Goal: Task Accomplishment & Management: Complete application form

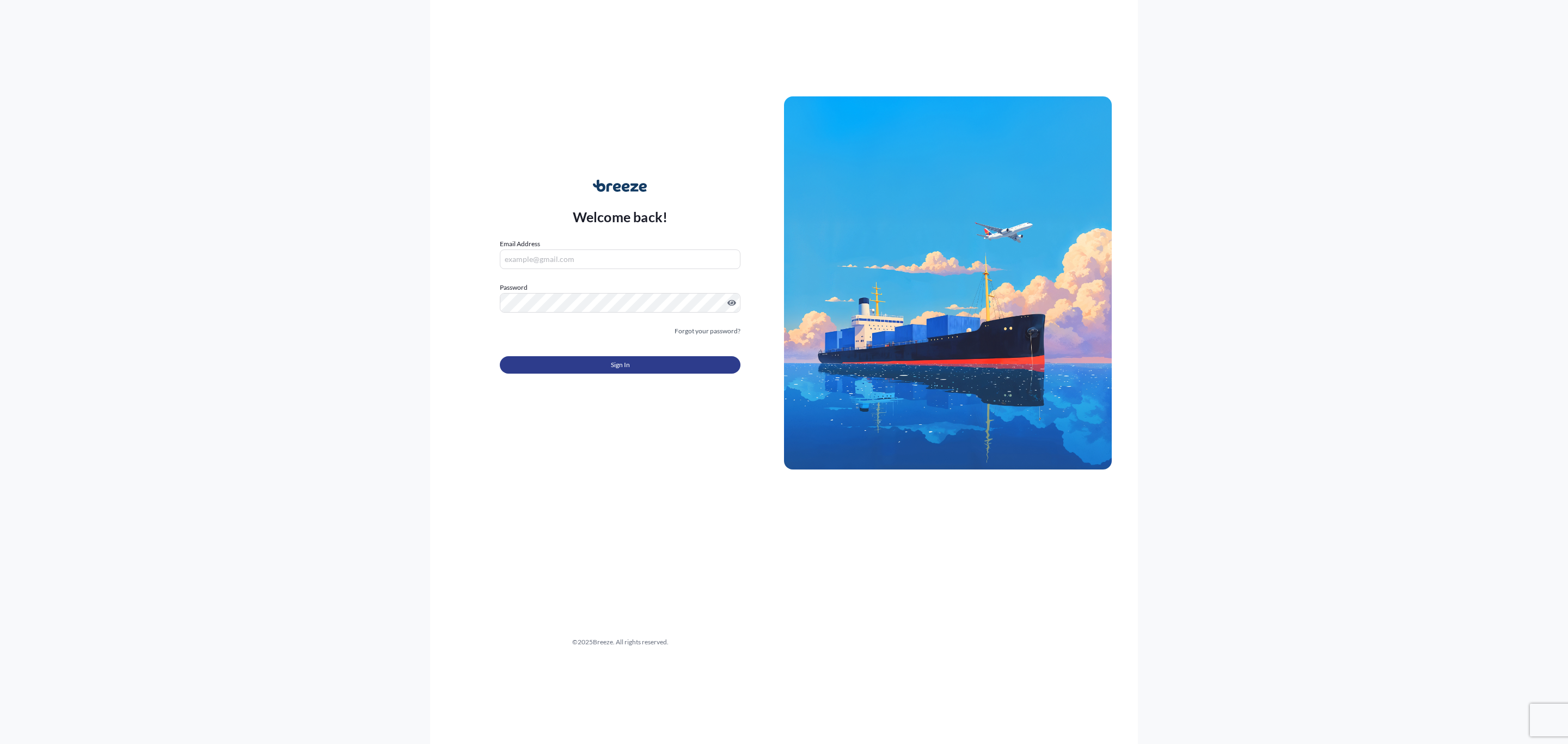
type input "[EMAIL_ADDRESS][DOMAIN_NAME]"
click at [588, 362] on button "Sign In" at bounding box center [620, 365] width 240 height 18
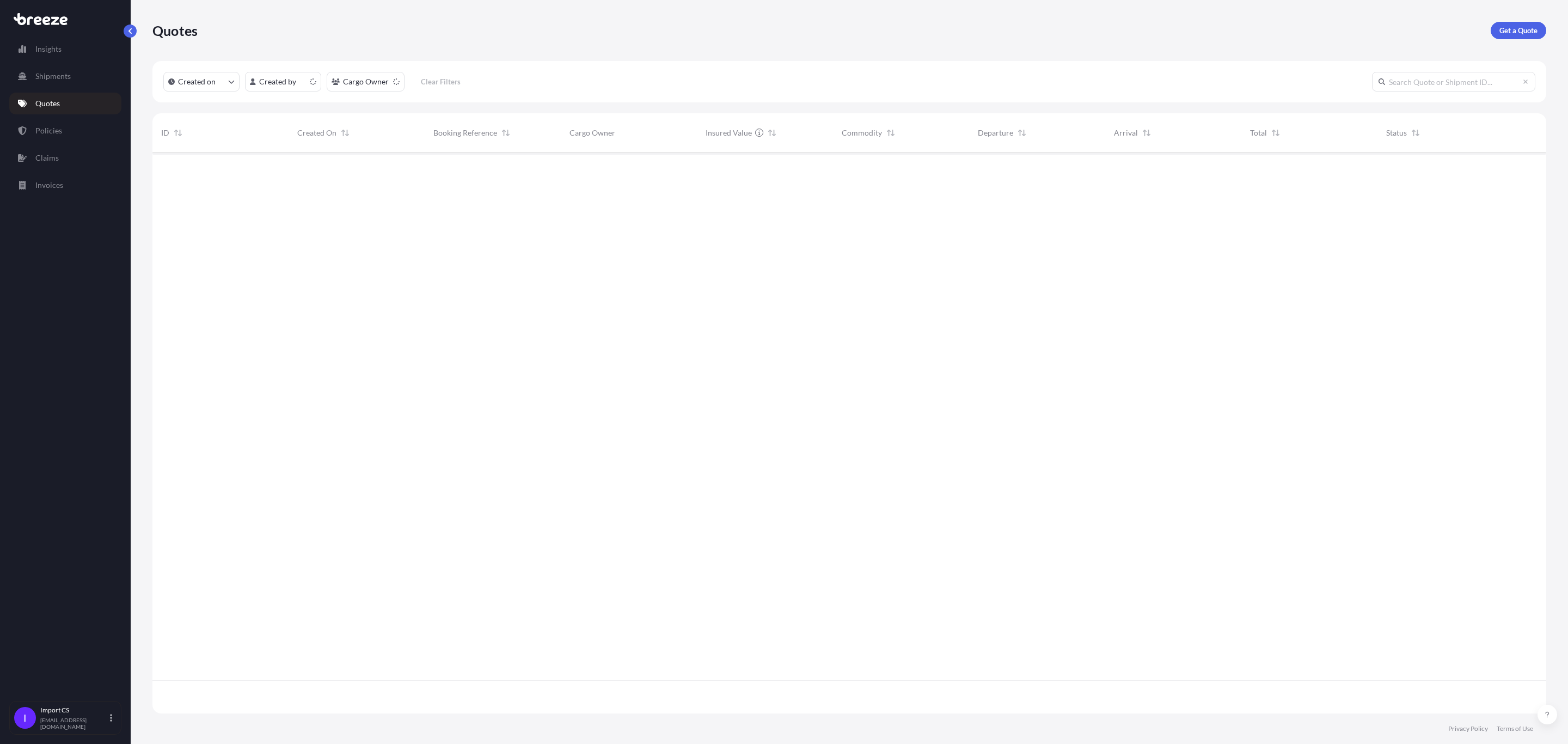
scroll to position [555, 1381]
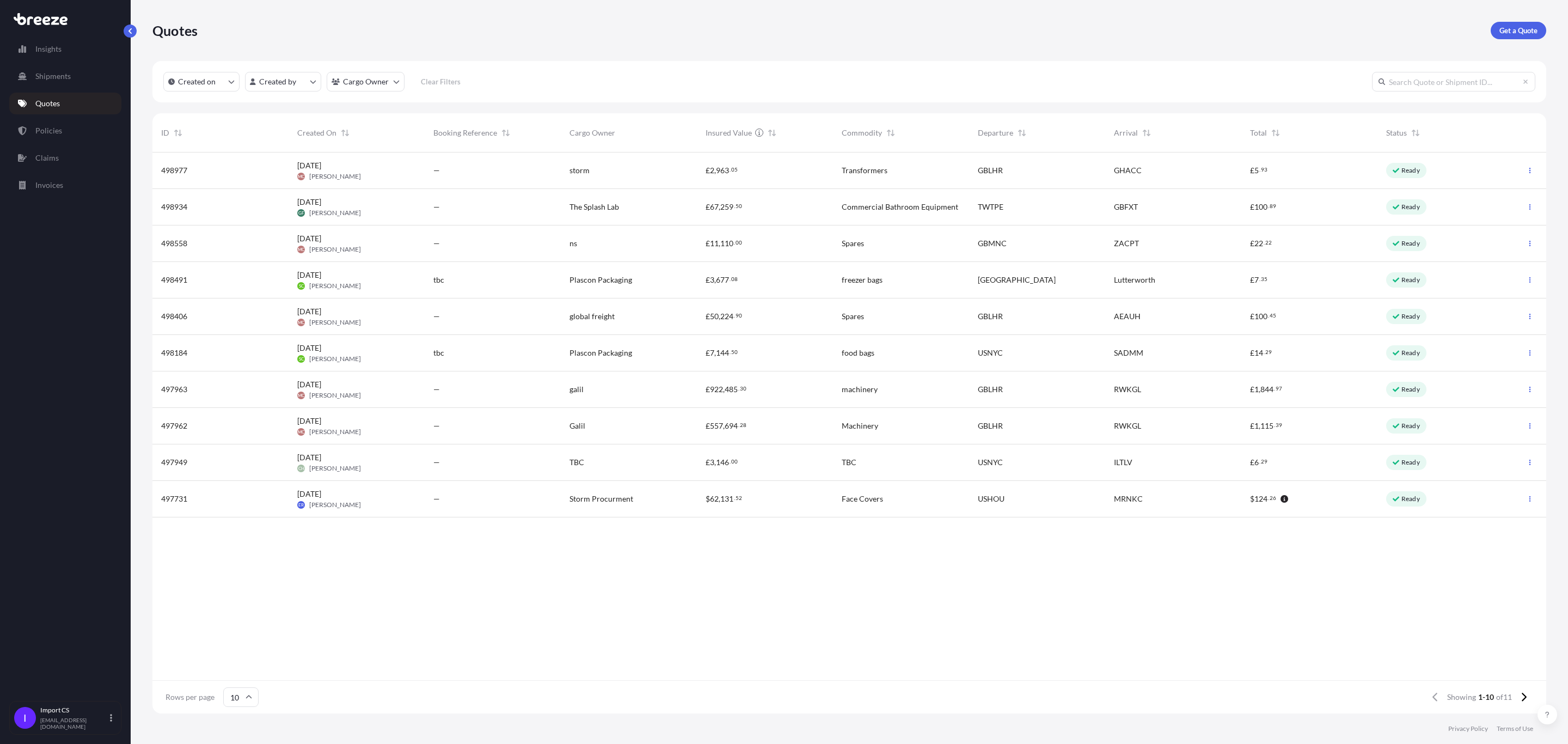
click at [338, 209] on span "[PERSON_NAME]" at bounding box center [335, 213] width 52 height 9
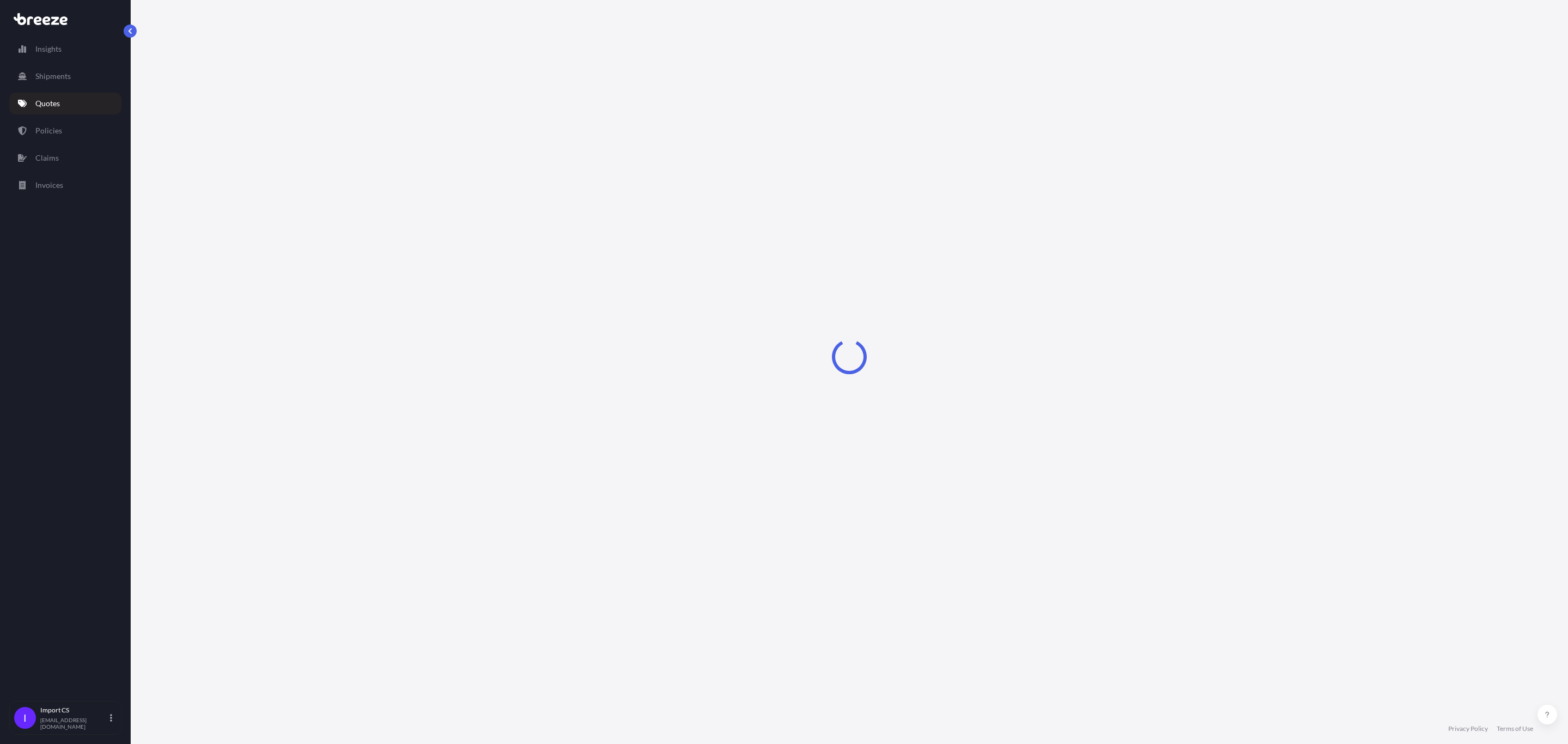
select select "Road"
select select "Sea"
select select "Road"
select select "1"
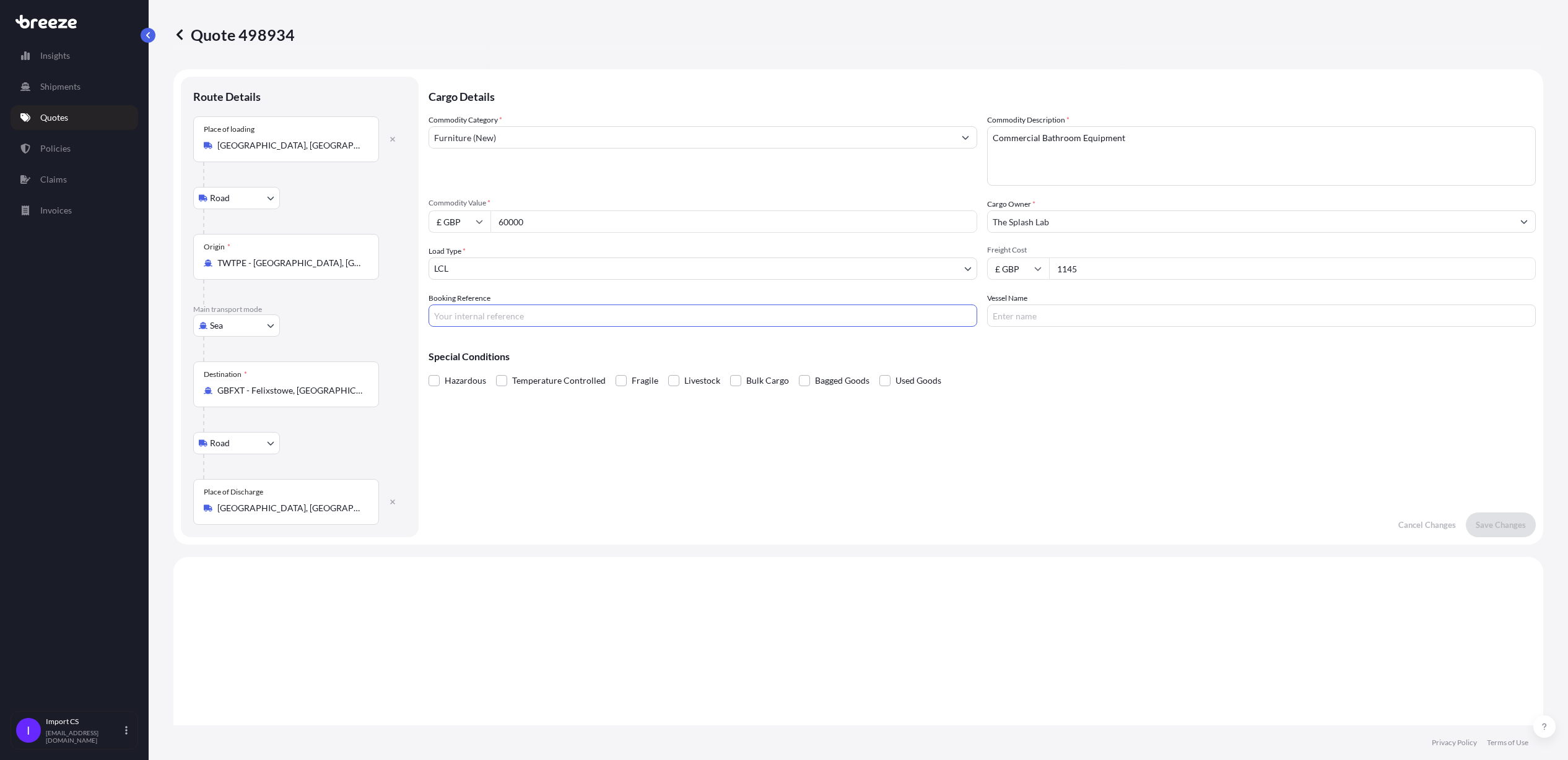
click at [460, 314] on input "Booking Reference" at bounding box center [703, 316] width 548 height 22
drag, startPoint x: 489, startPoint y: 319, endPoint x: 393, endPoint y: 311, distance: 96.3
click at [393, 311] on form "Route Details Place of loading [GEOGRAPHIC_DATA], [GEOGRAPHIC_DATA] Road Road R…" at bounding box center [858, 307] width 1370 height 476
type input "u"
drag, startPoint x: 448, startPoint y: 318, endPoint x: 462, endPoint y: 314, distance: 14.6
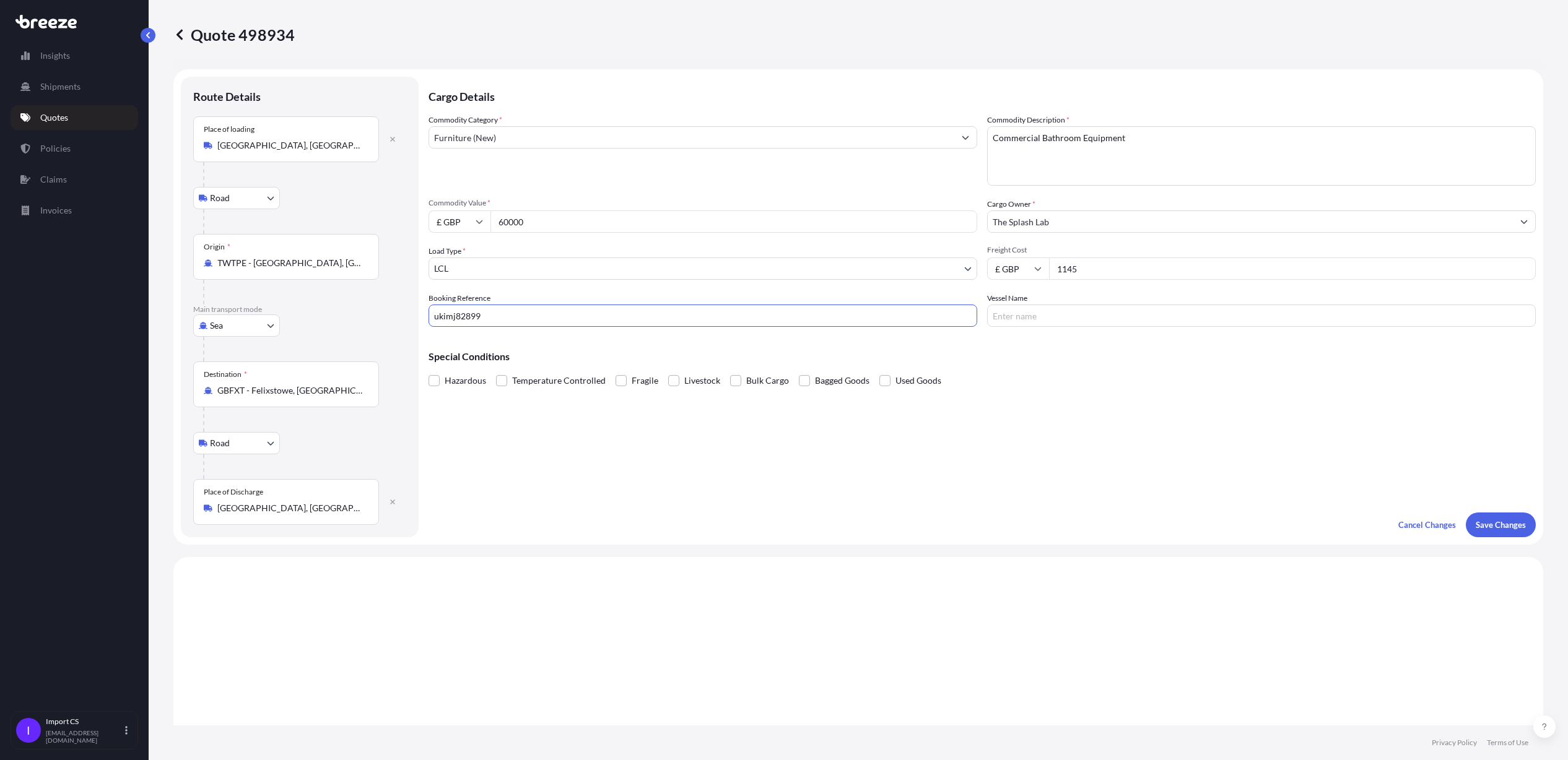
click at [449, 318] on input "ukimj82899" at bounding box center [703, 316] width 548 height 22
type input "UKIMJ82899"
click at [1038, 315] on input "Vessel Name" at bounding box center [1261, 316] width 548 height 22
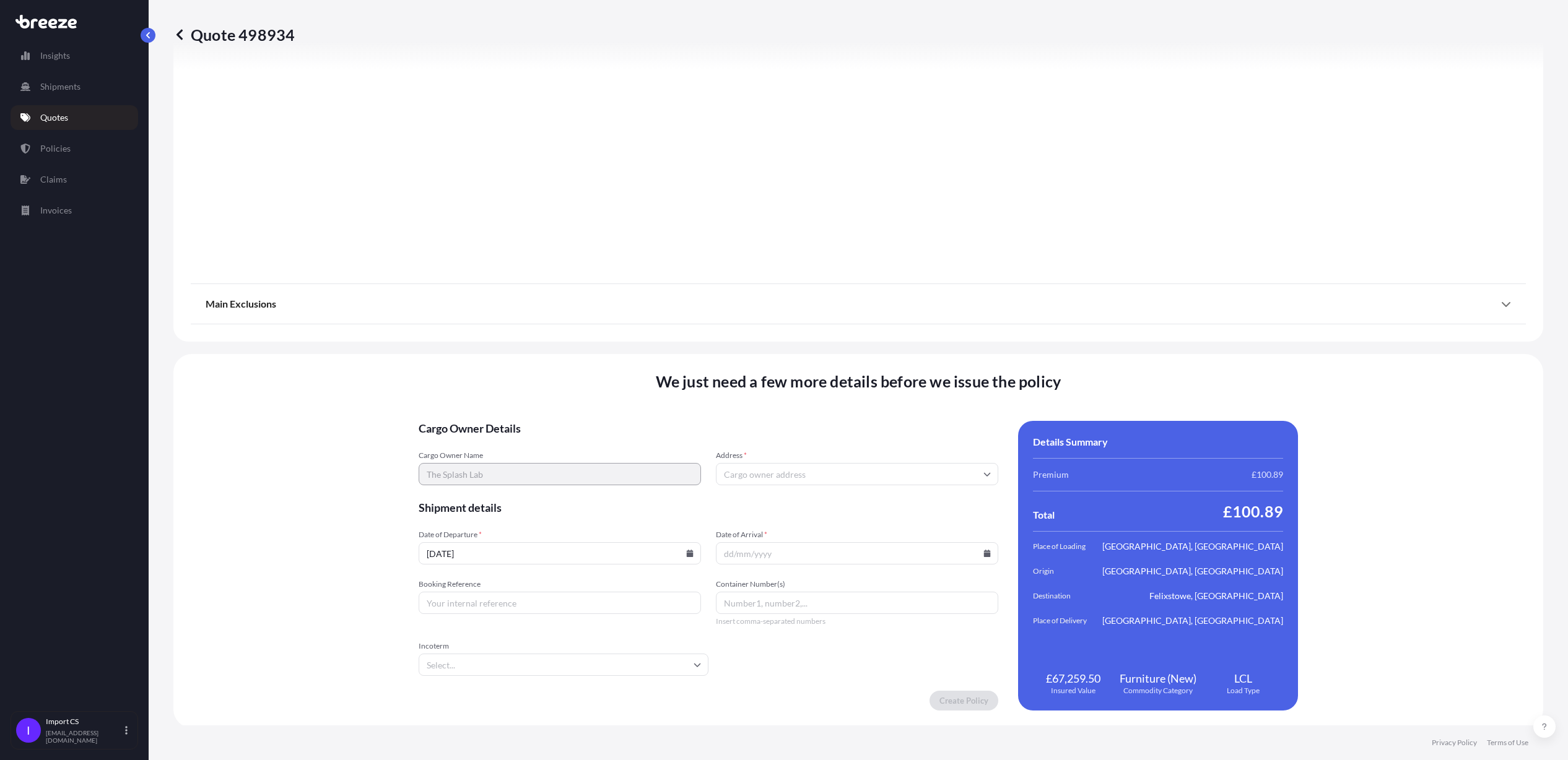
scroll to position [1451, 0]
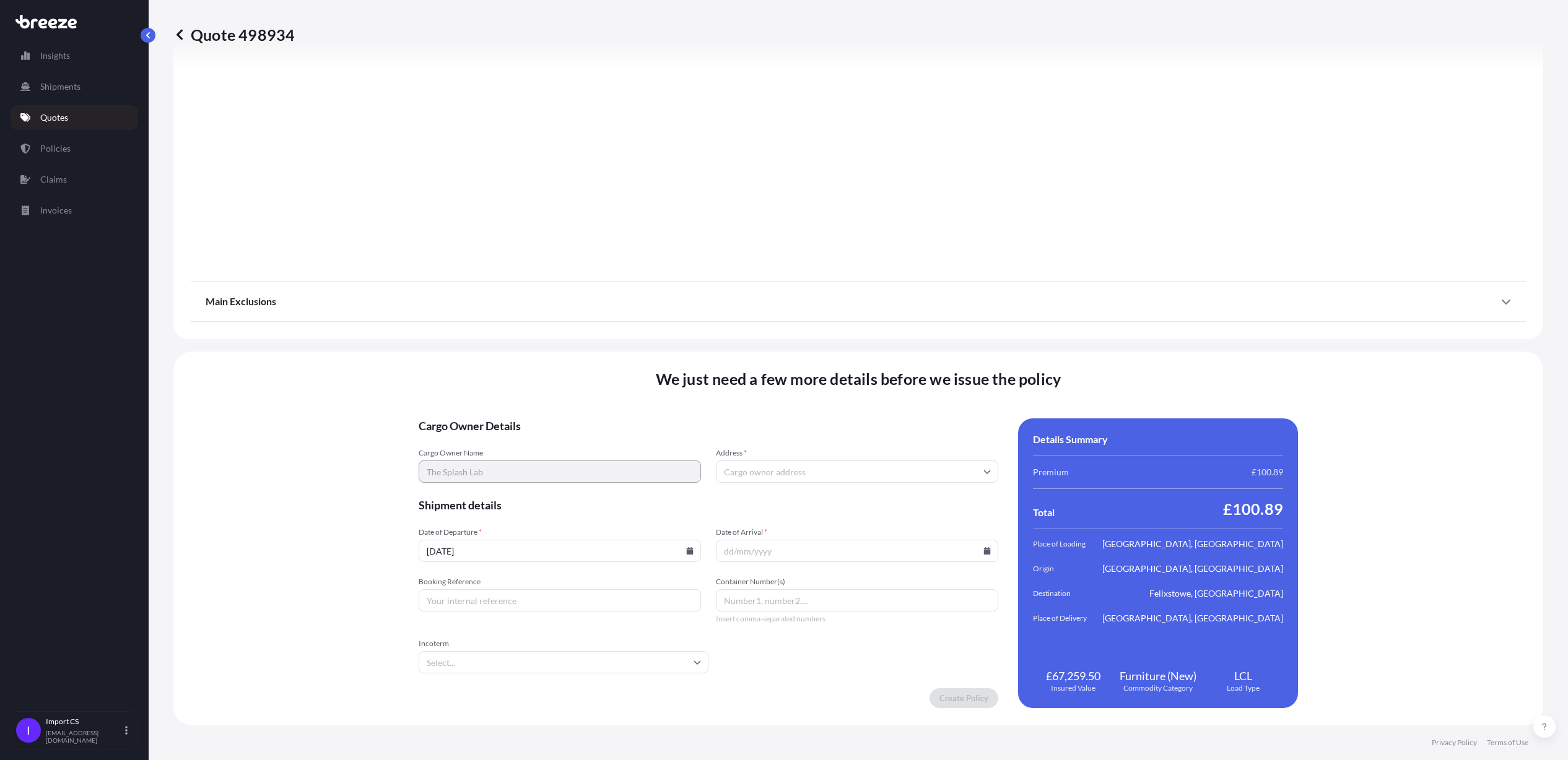
type input "TS XIAMEN/ OOCL [GEOGRAPHIC_DATA]"
click at [818, 476] on input "Address *" at bounding box center [857, 471] width 282 height 22
click at [867, 472] on input "Address *" at bounding box center [857, 471] width 282 height 22
click at [830, 505] on div "Please type and select an option" at bounding box center [850, 499] width 267 height 12
click at [773, 473] on input "Address *" at bounding box center [857, 471] width 282 height 22
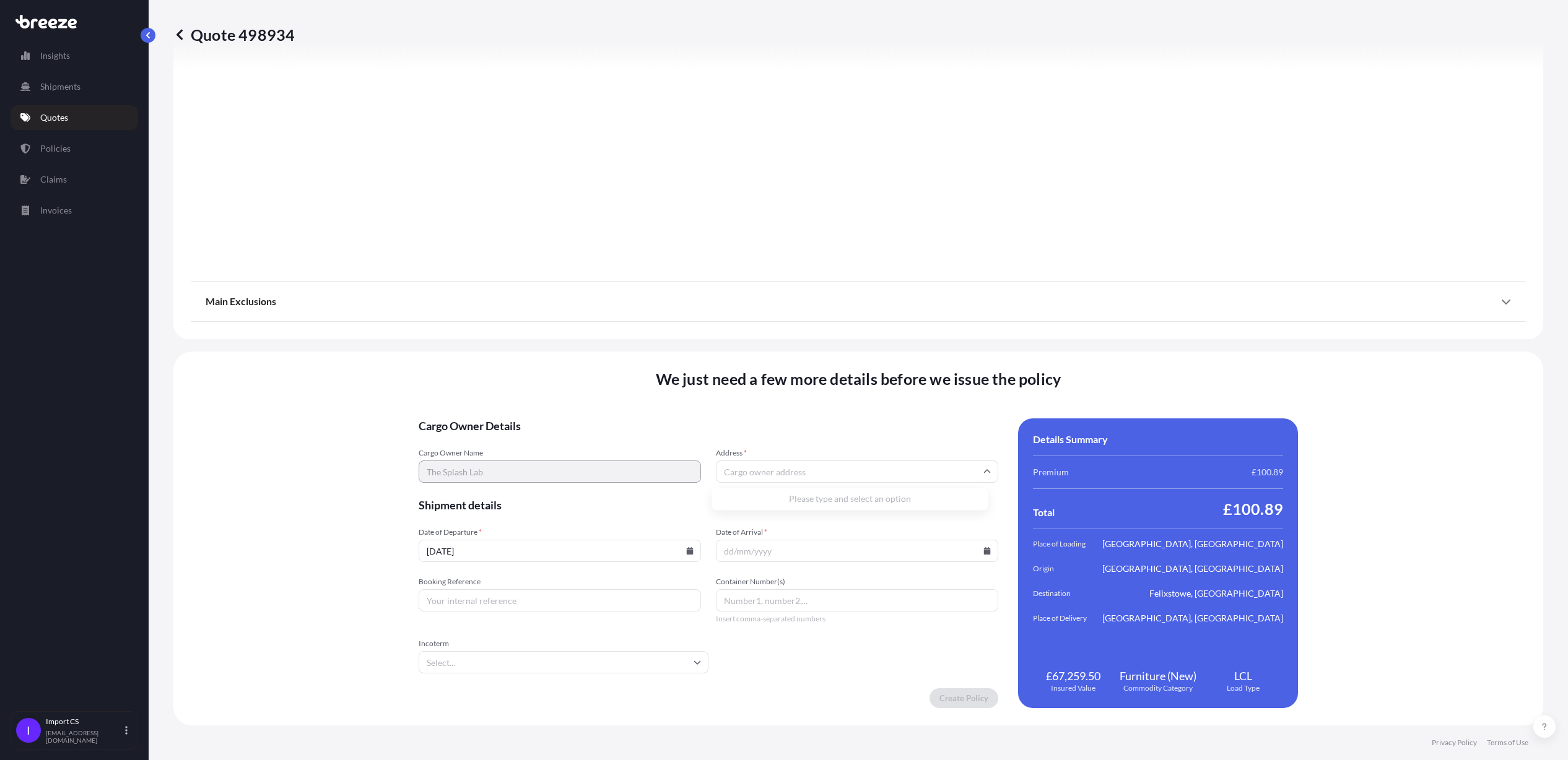
paste input "UNIT 8 [GEOGRAPHIC_DATA]"
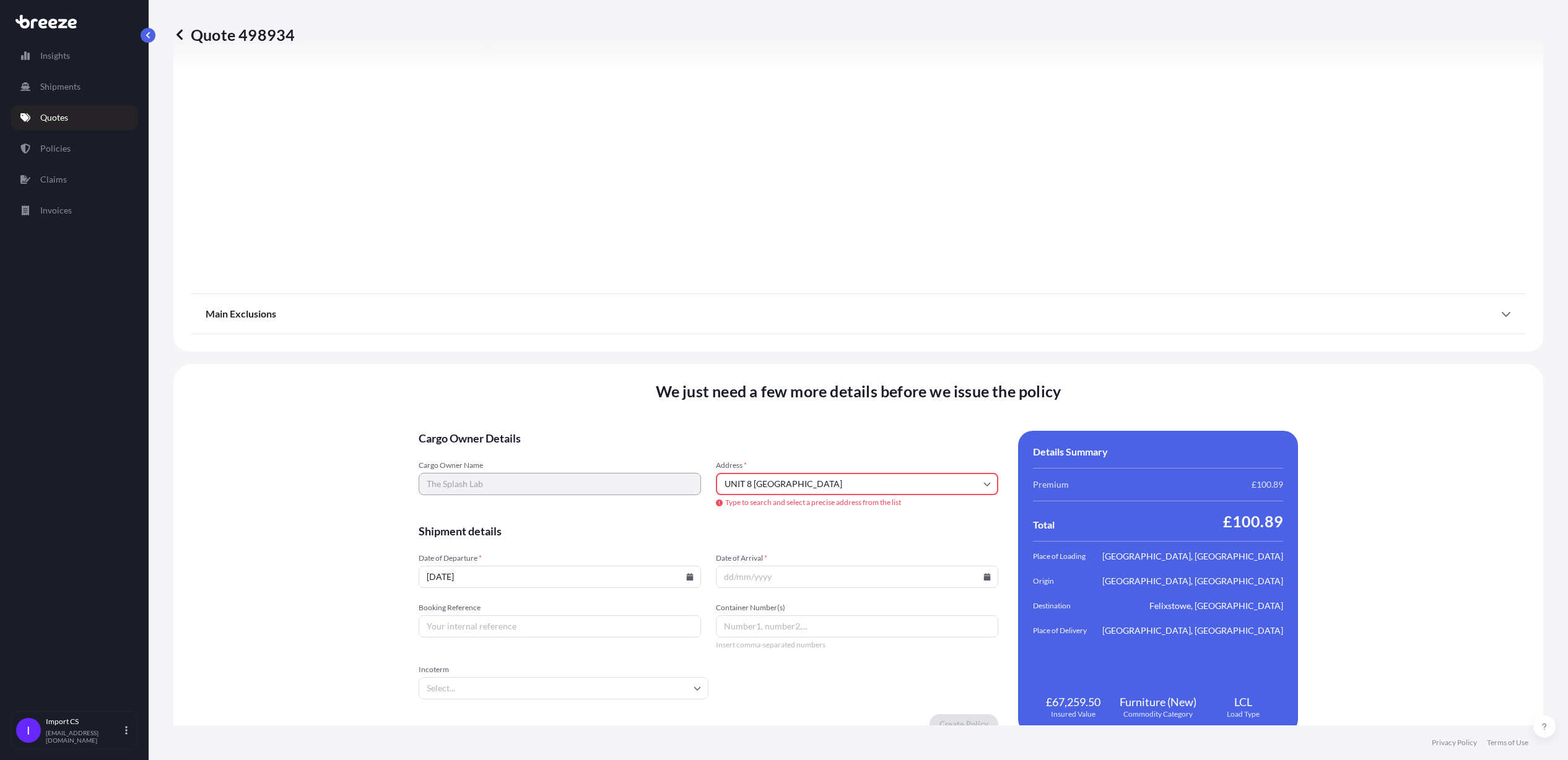
click at [875, 485] on input "UNIT 8 [GEOGRAPHIC_DATA]" at bounding box center [857, 484] width 282 height 22
paste input "[PERSON_NAME]"
click at [923, 485] on input "UNIT 8 [GEOGRAPHIC_DATA][PERSON_NAME]" at bounding box center [857, 484] width 282 height 22
paste input "STOCKPORT"
click at [965, 487] on input "UNIT 8 [GEOGRAPHIC_DATA] [PERSON_NAME] STOCKPORT" at bounding box center [857, 484] width 282 height 22
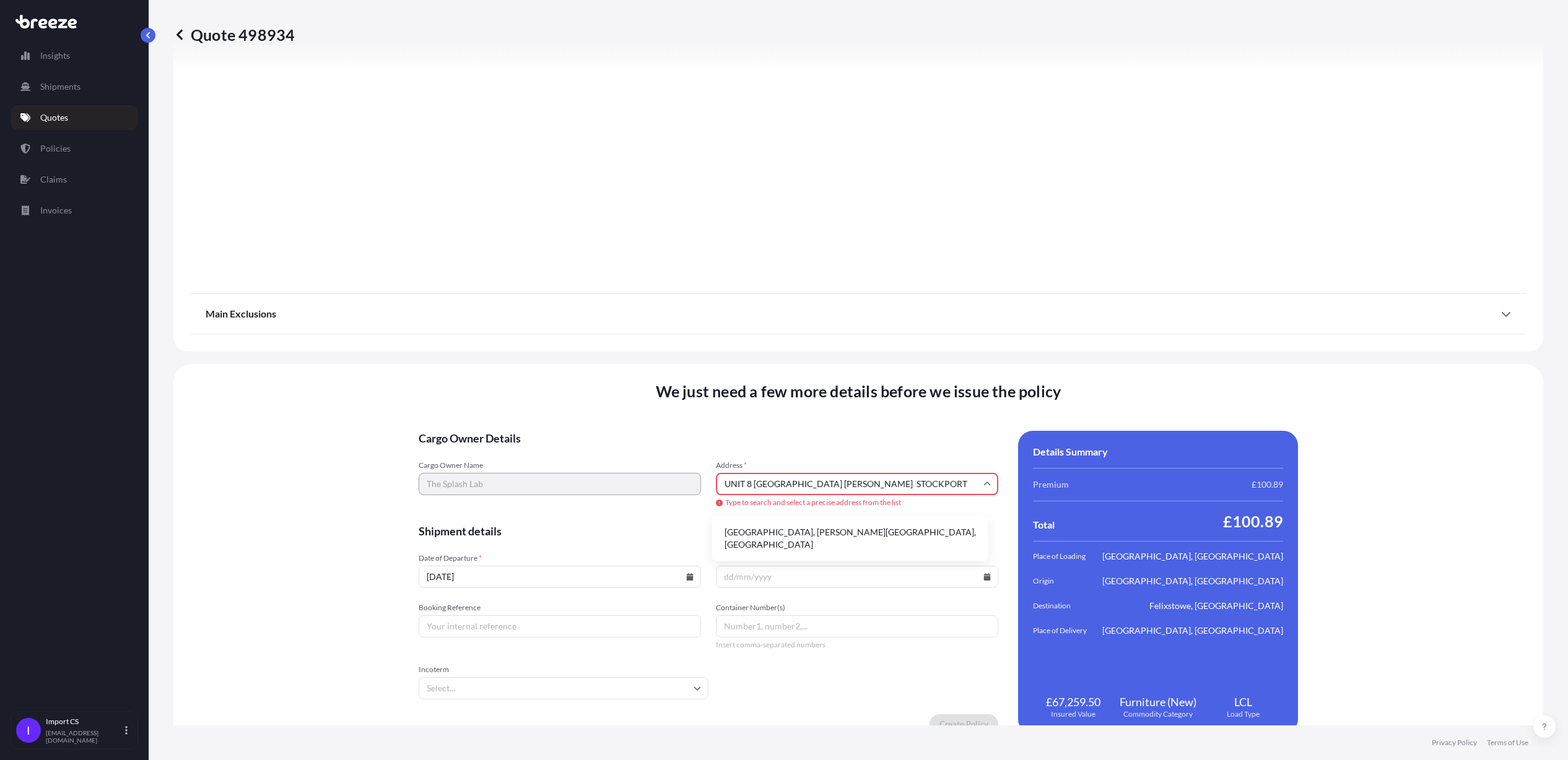
paste input "SK41AS"
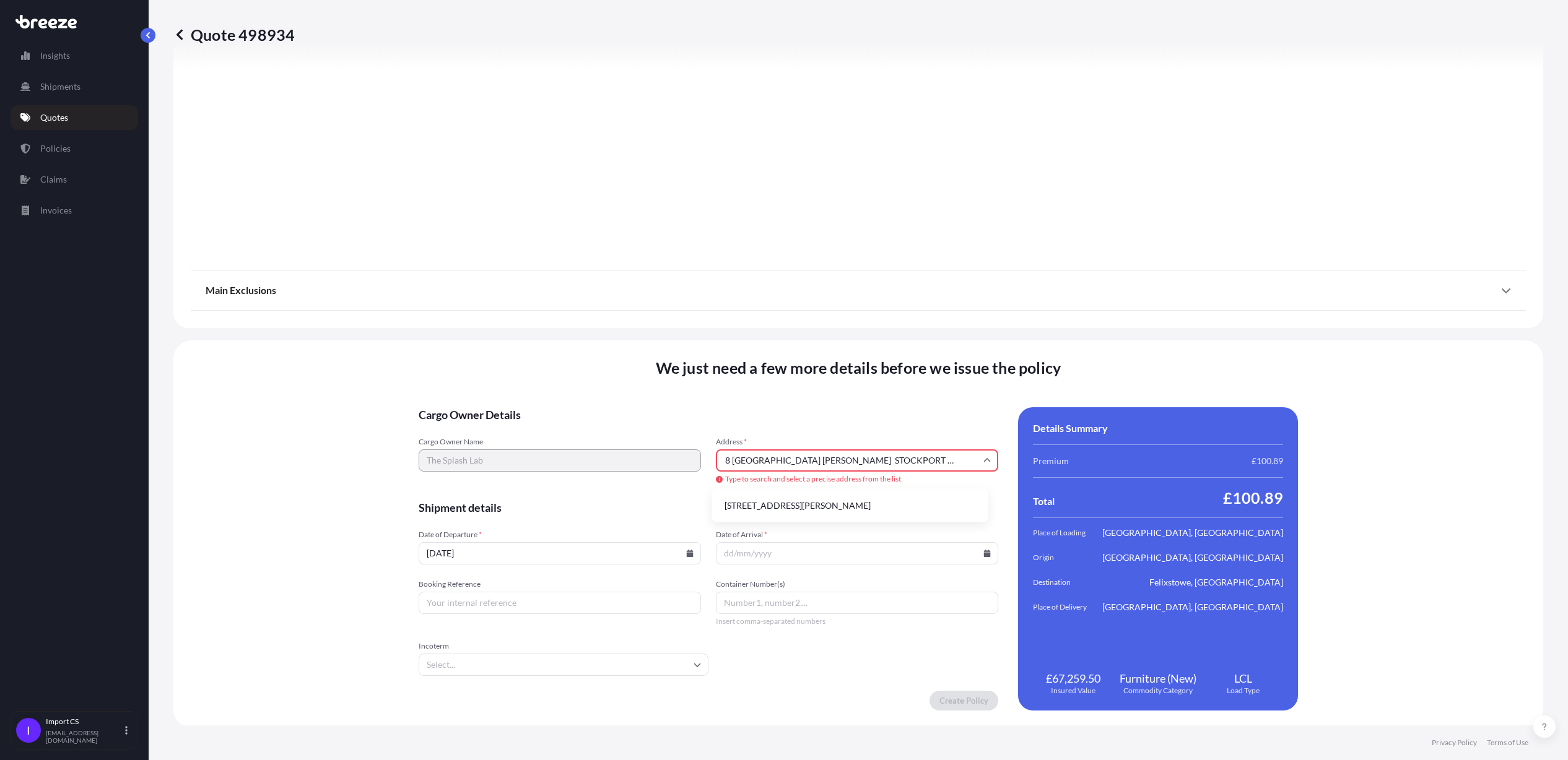
scroll to position [1479, 0]
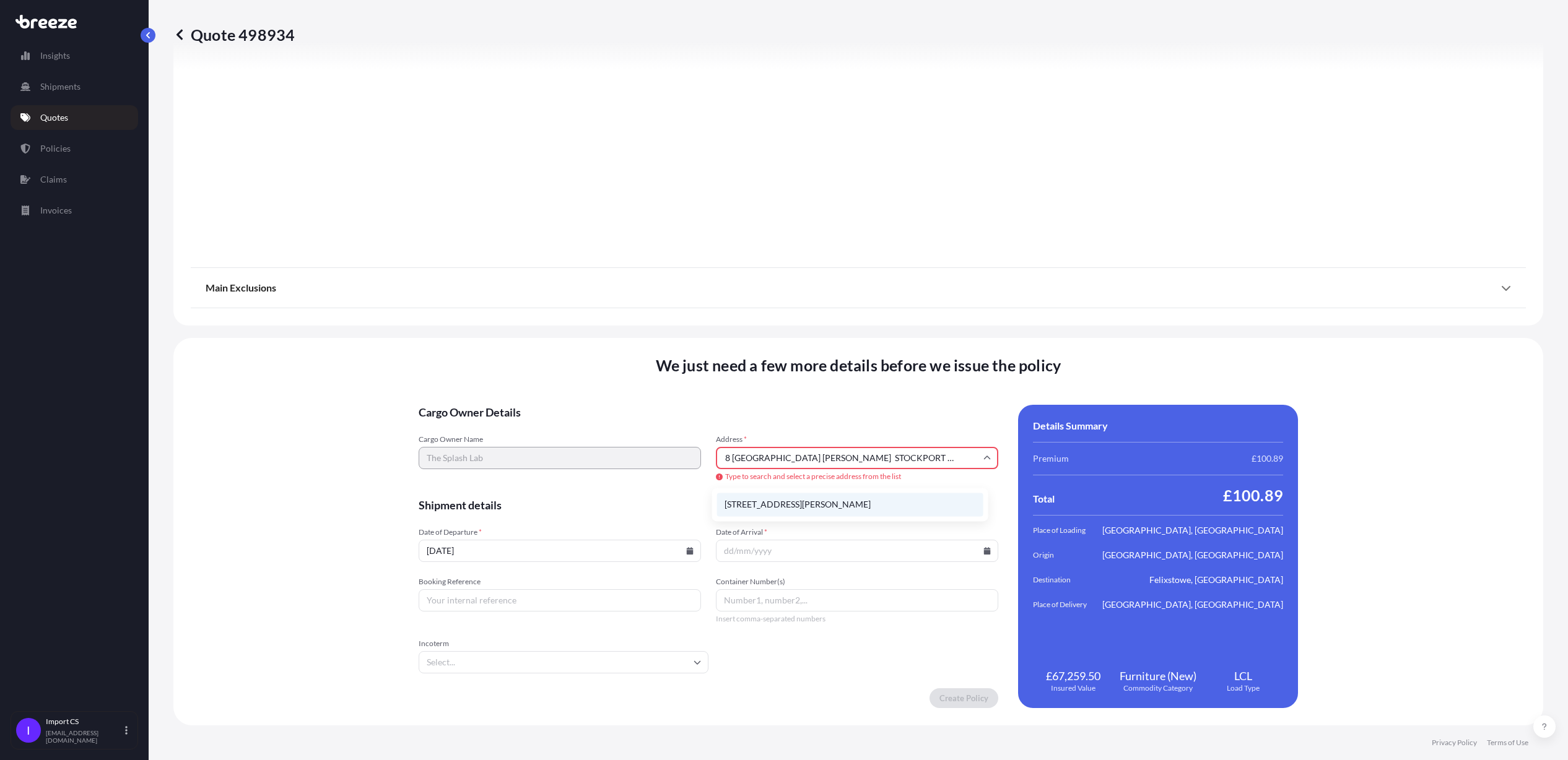
click at [893, 501] on li "[STREET_ADDRESS][PERSON_NAME]" at bounding box center [850, 505] width 267 height 24
type input "[PERSON_NAME][STREET_ADDRESS]"
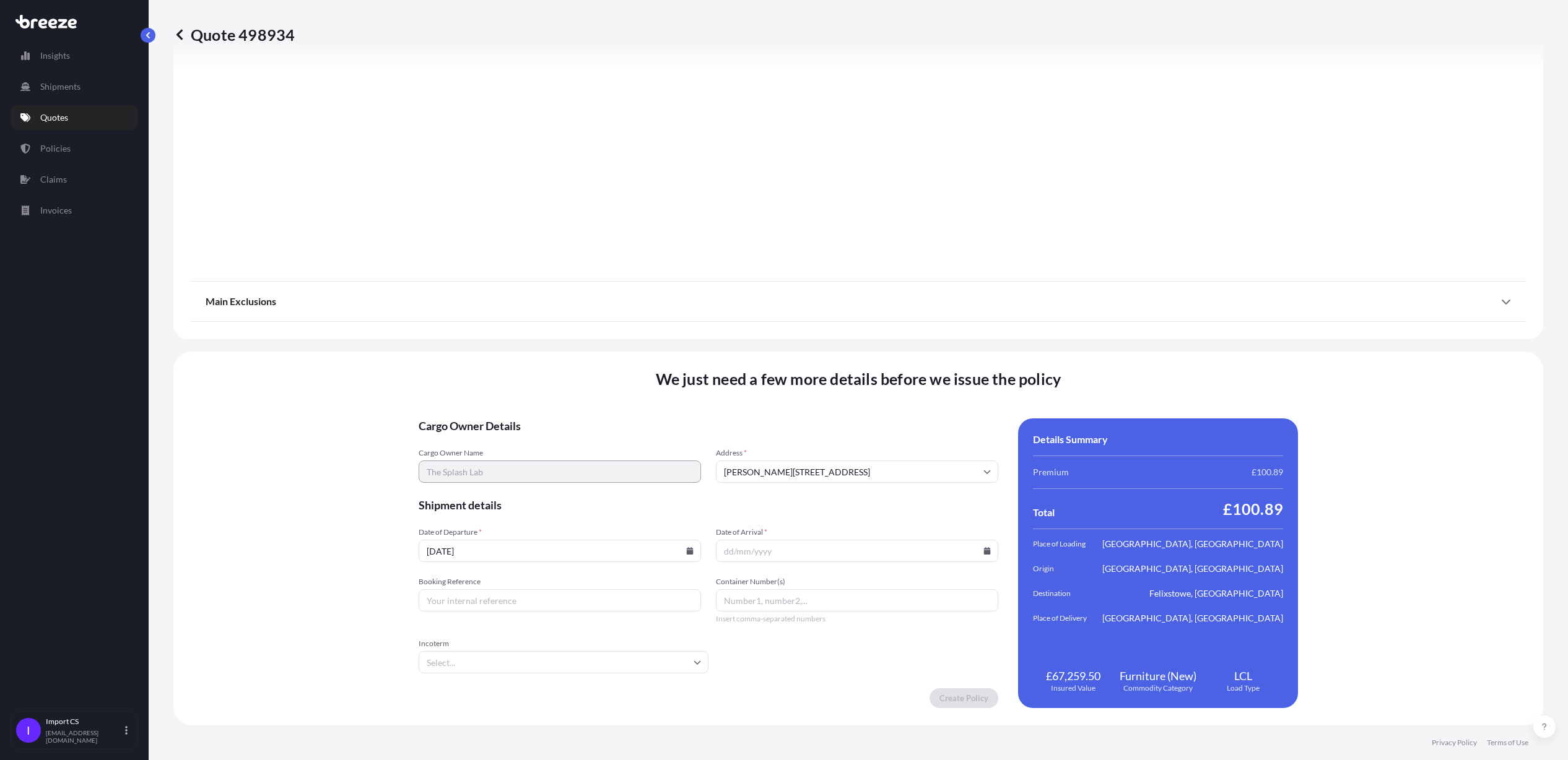
click at [528, 557] on input "[DATE]" at bounding box center [560, 551] width 282 height 22
drag, startPoint x: 525, startPoint y: 554, endPoint x: 414, endPoint y: 534, distance: 112.8
click at [414, 534] on div "We just need a few more details before we issue the policy Cargo Owner Details …" at bounding box center [858, 539] width 1370 height 374
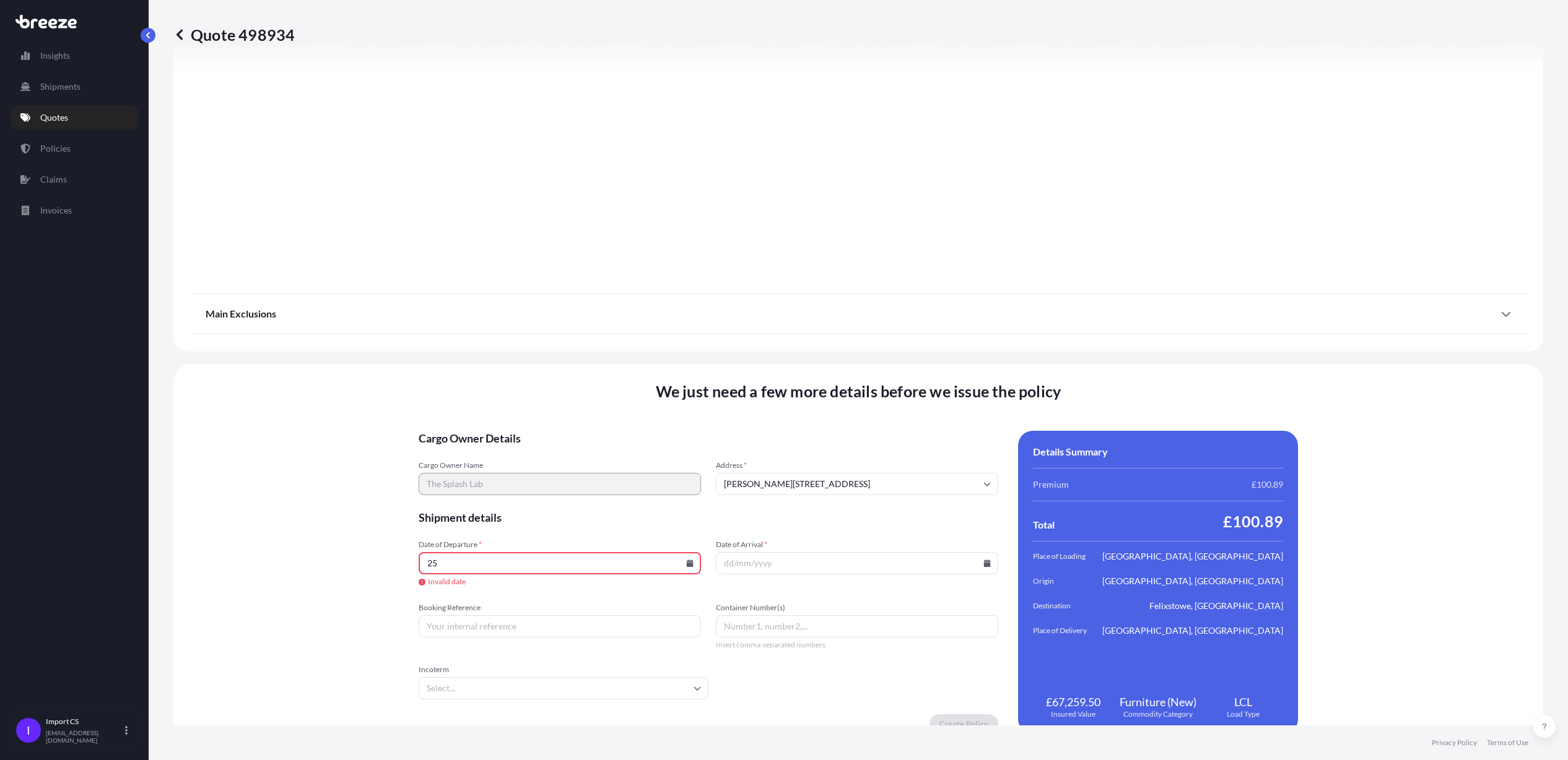
type input "2"
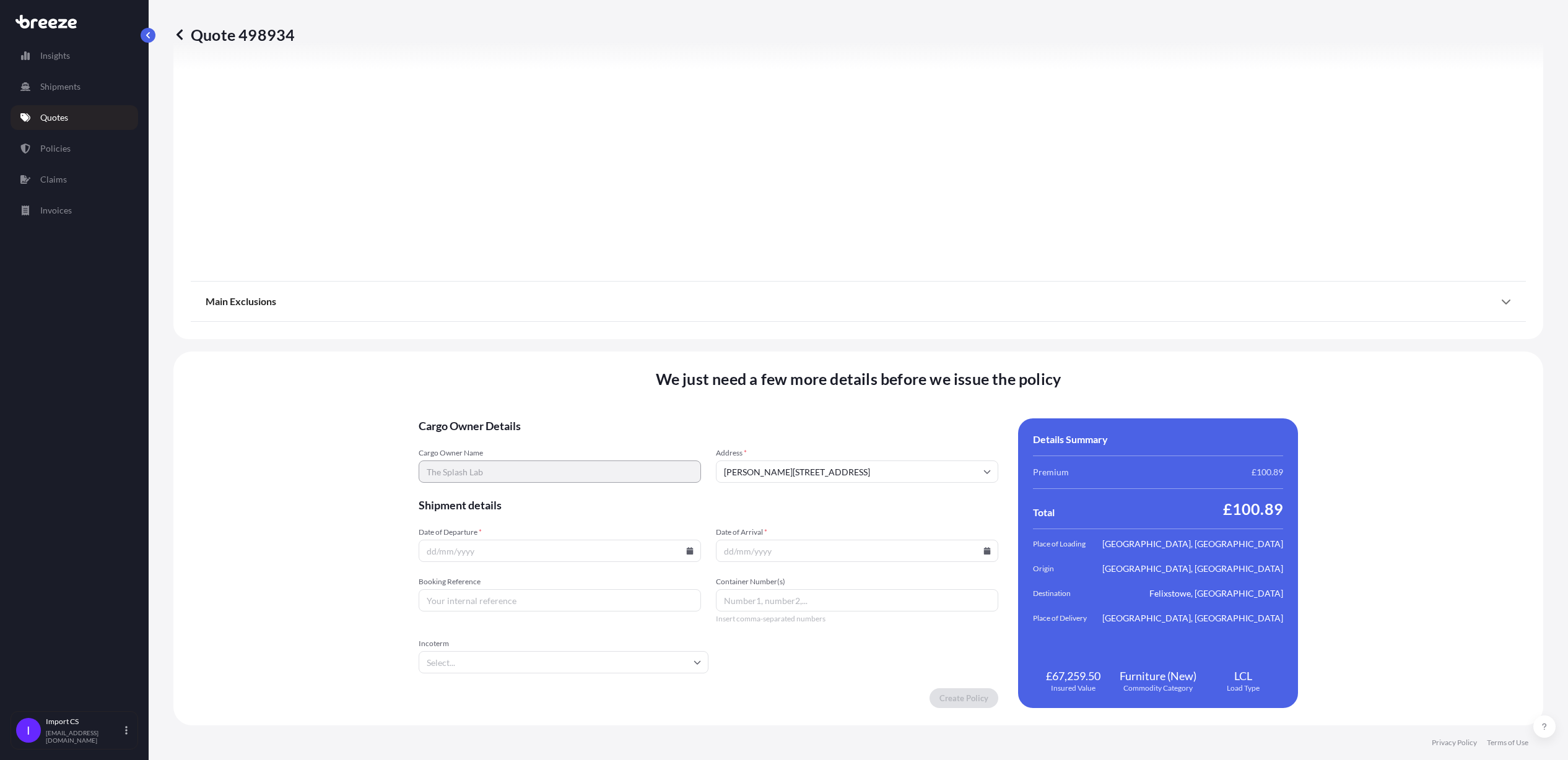
click at [686, 548] on icon at bounding box center [690, 551] width 8 height 8
click at [556, 462] on button "25" at bounding box center [546, 459] width 20 height 20
type input "[DATE]"
click at [976, 545] on input "Date of Arrival *" at bounding box center [857, 551] width 282 height 22
click at [984, 548] on icon at bounding box center [987, 551] width 7 height 8
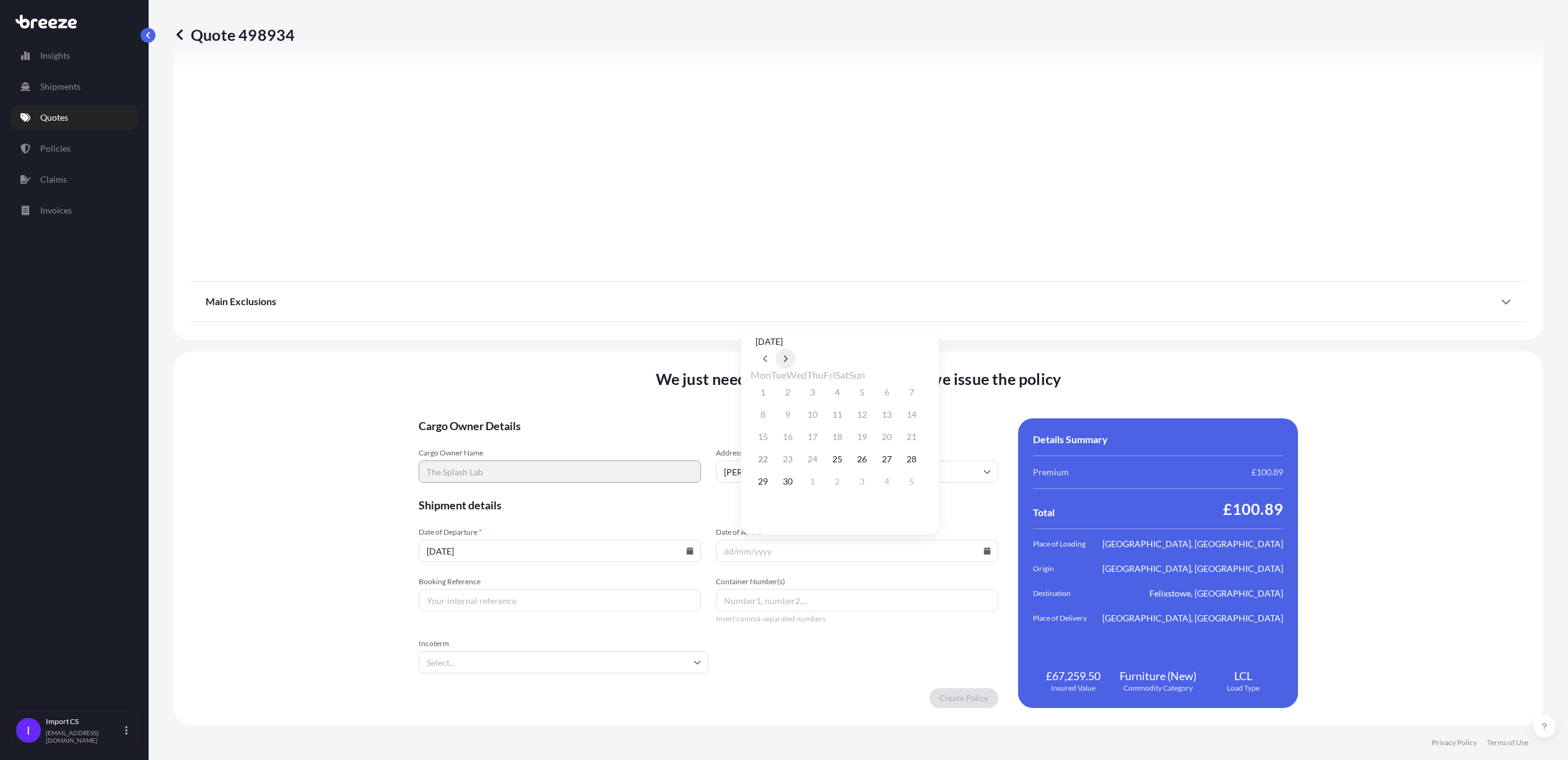
click at [788, 355] on icon at bounding box center [785, 359] width 5 height 8
click at [788, 289] on icon at bounding box center [785, 284] width 5 height 8
click at [921, 441] on button "16" at bounding box center [911, 437] width 20 height 20
type input "[DATE]"
click at [742, 599] on input "Container Number(s)" at bounding box center [857, 601] width 282 height 22
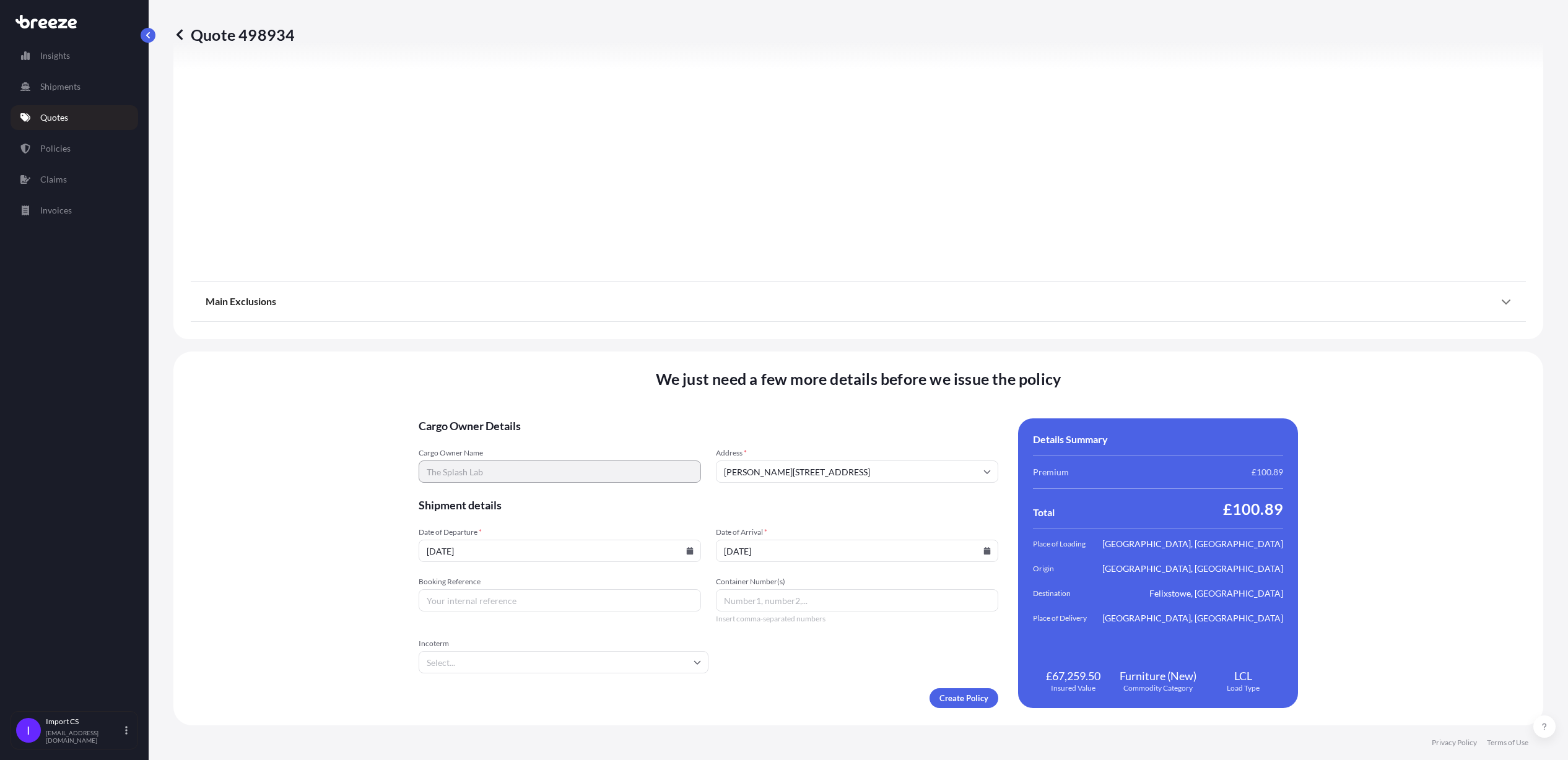
click at [528, 595] on input "Booking Reference" at bounding box center [560, 601] width 282 height 22
type input "u"
type input "UKIMJ82899"
click at [684, 663] on input "Incoterm" at bounding box center [564, 662] width 290 height 22
click at [694, 663] on icon at bounding box center [698, 662] width 7 height 3
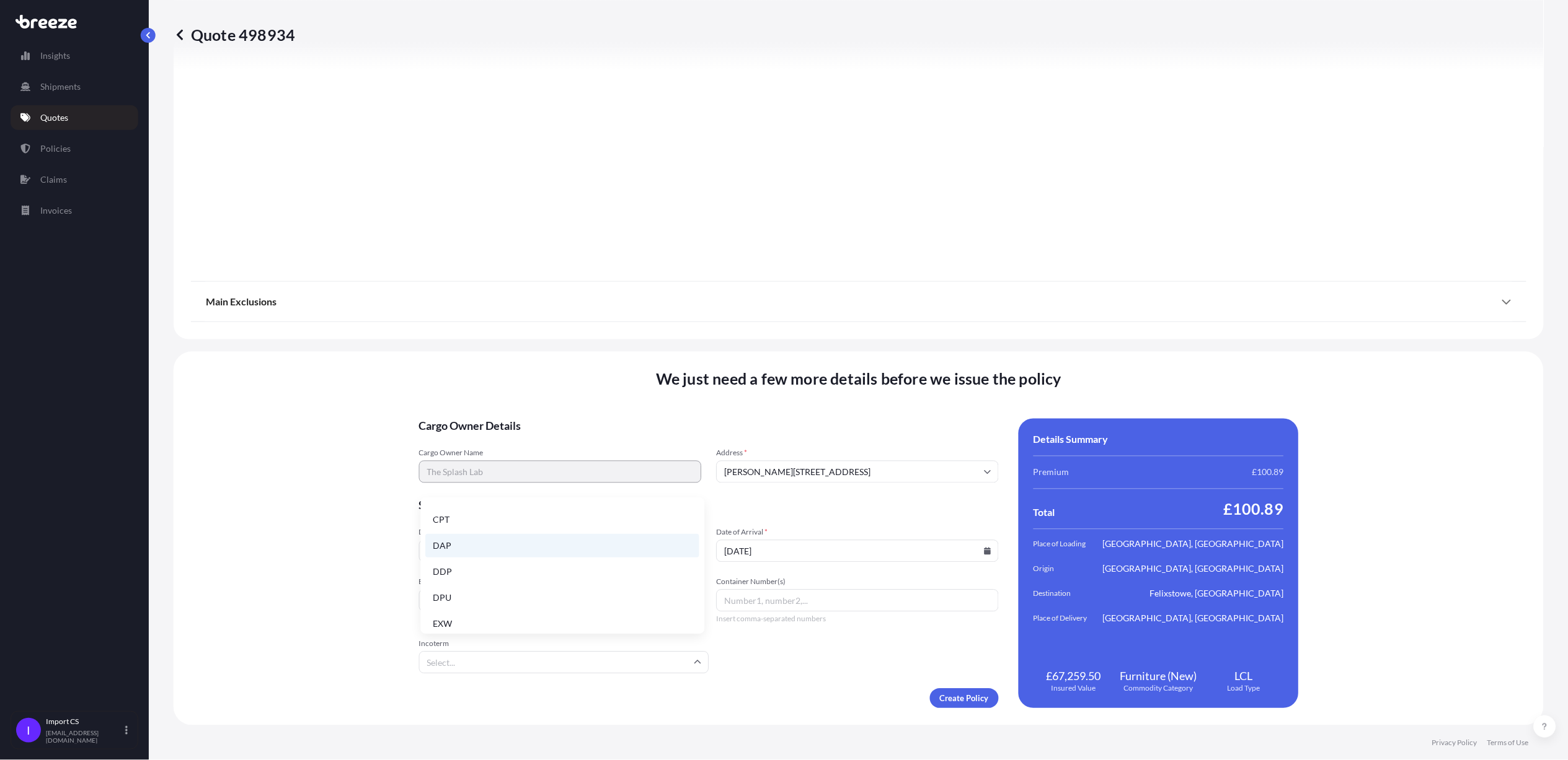
scroll to position [157, 0]
click at [452, 619] on li "FOB" at bounding box center [562, 619] width 274 height 24
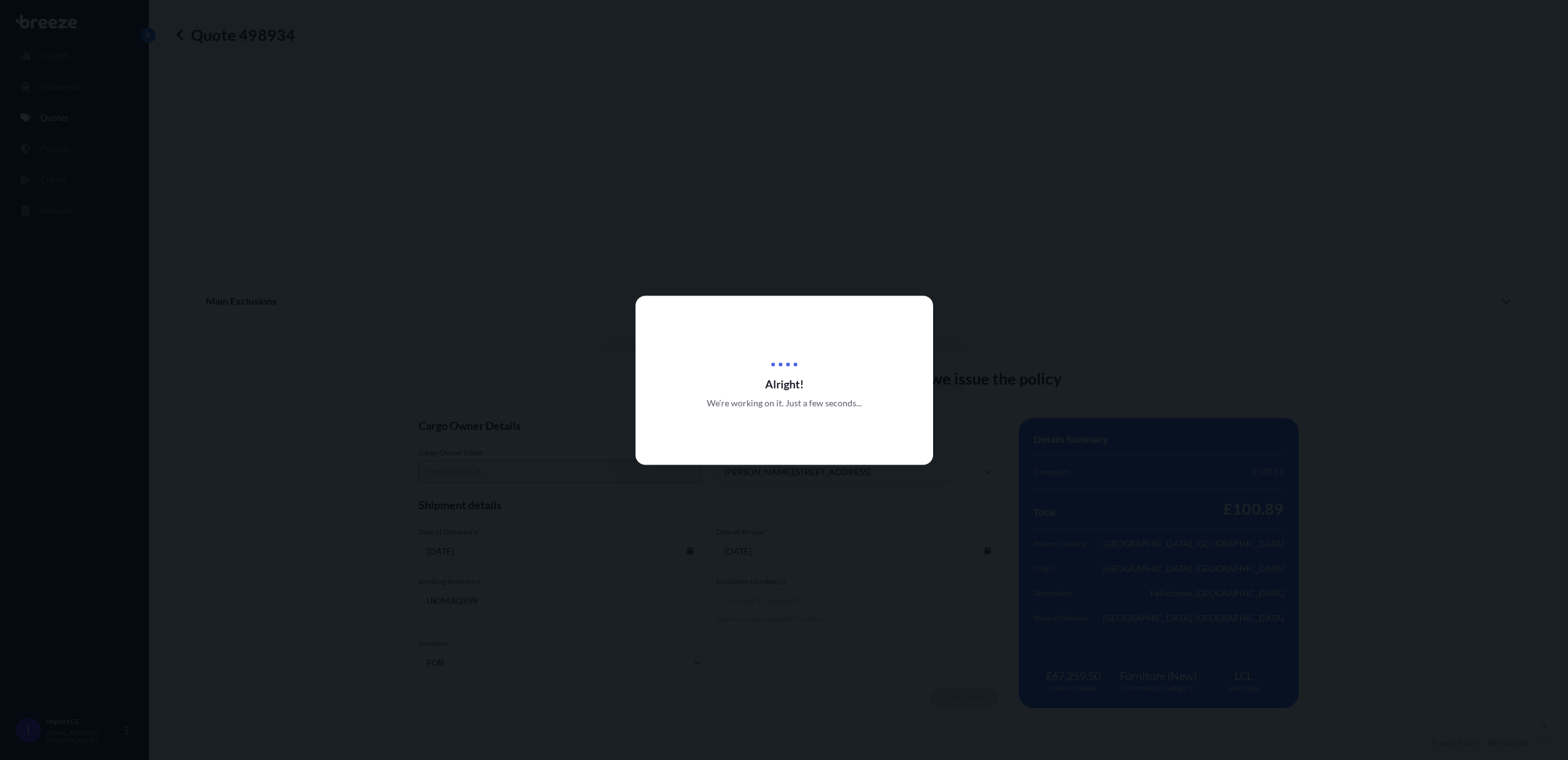
scroll to position [1453, 0]
click at [609, 684] on div at bounding box center [784, 380] width 1568 height 760
click at [1144, 617] on div at bounding box center [784, 380] width 1568 height 760
click at [130, 166] on div at bounding box center [784, 380] width 1568 height 760
click at [1140, 351] on div at bounding box center [784, 380] width 1568 height 760
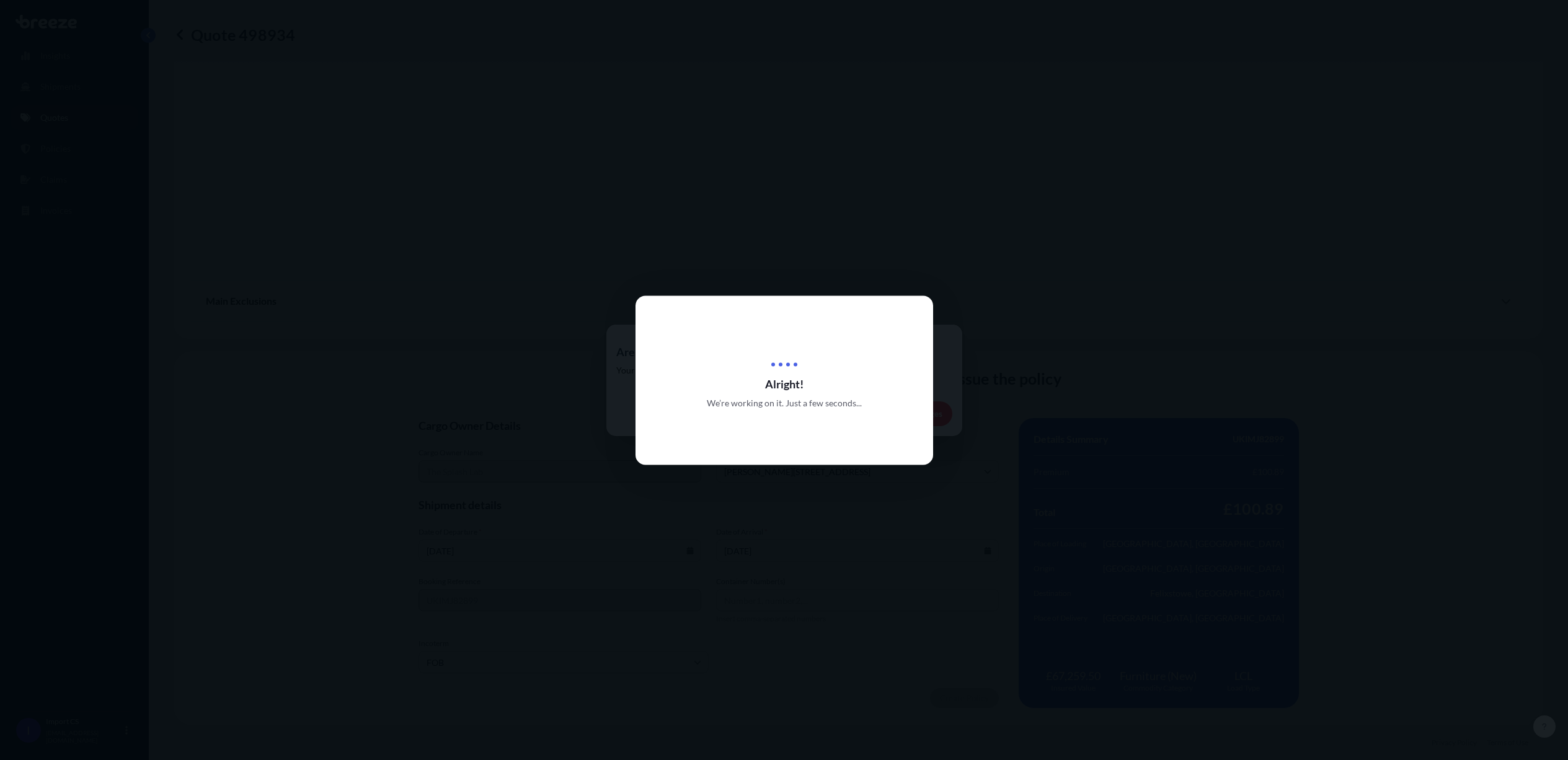
click at [168, 223] on div at bounding box center [784, 380] width 1568 height 760
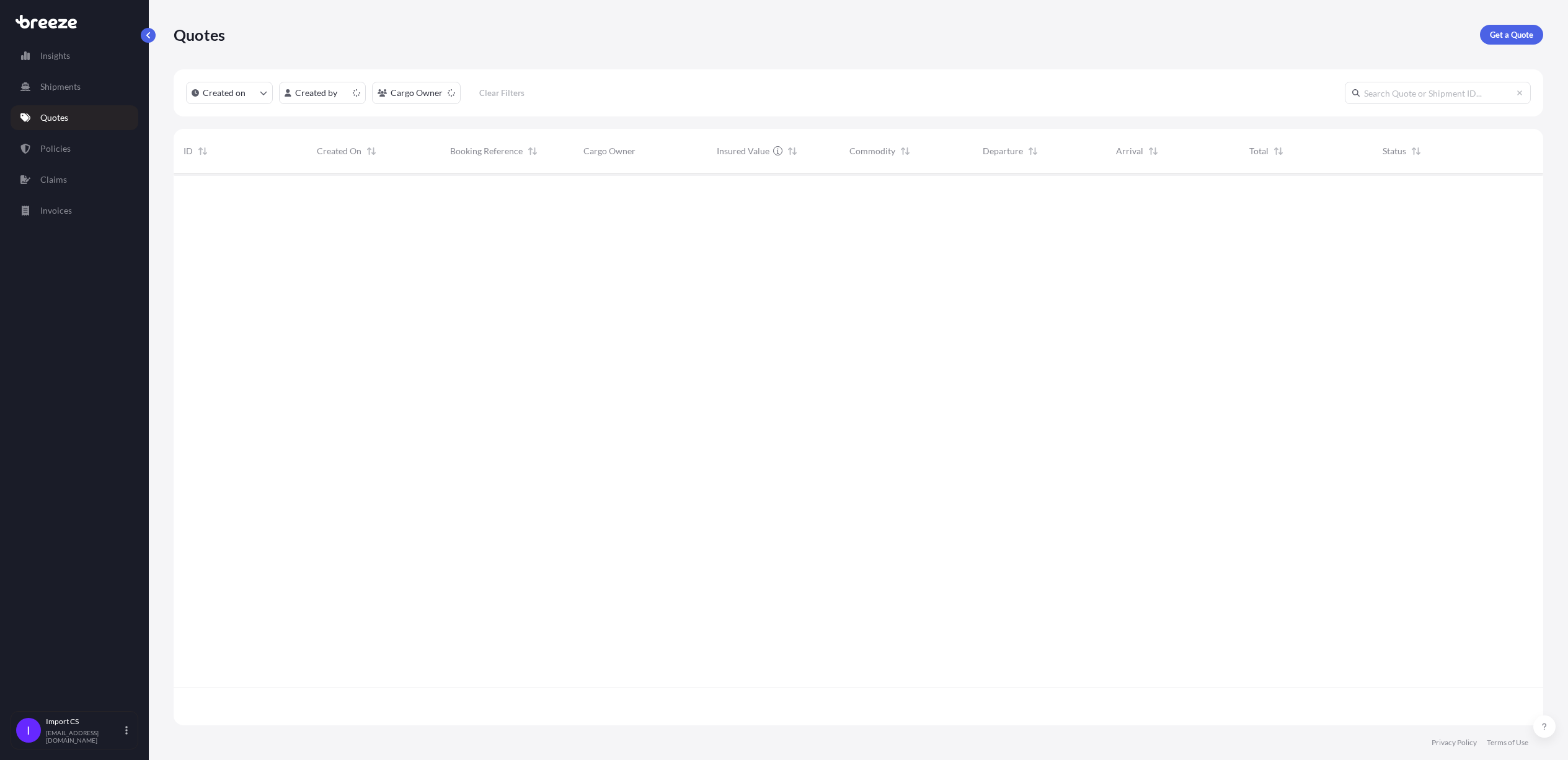
scroll to position [545, 1354]
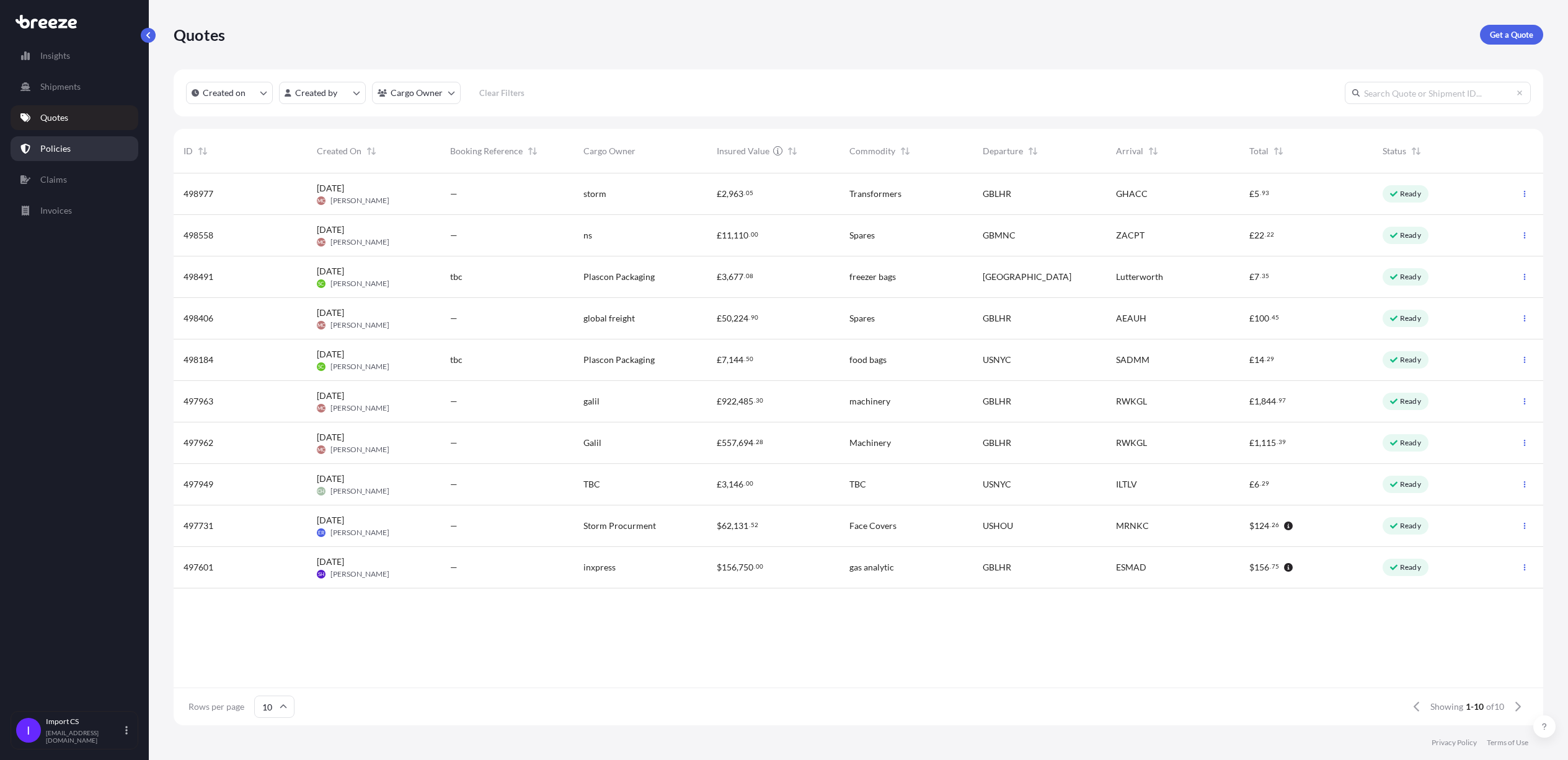
click at [54, 151] on p "Policies" at bounding box center [55, 149] width 31 height 12
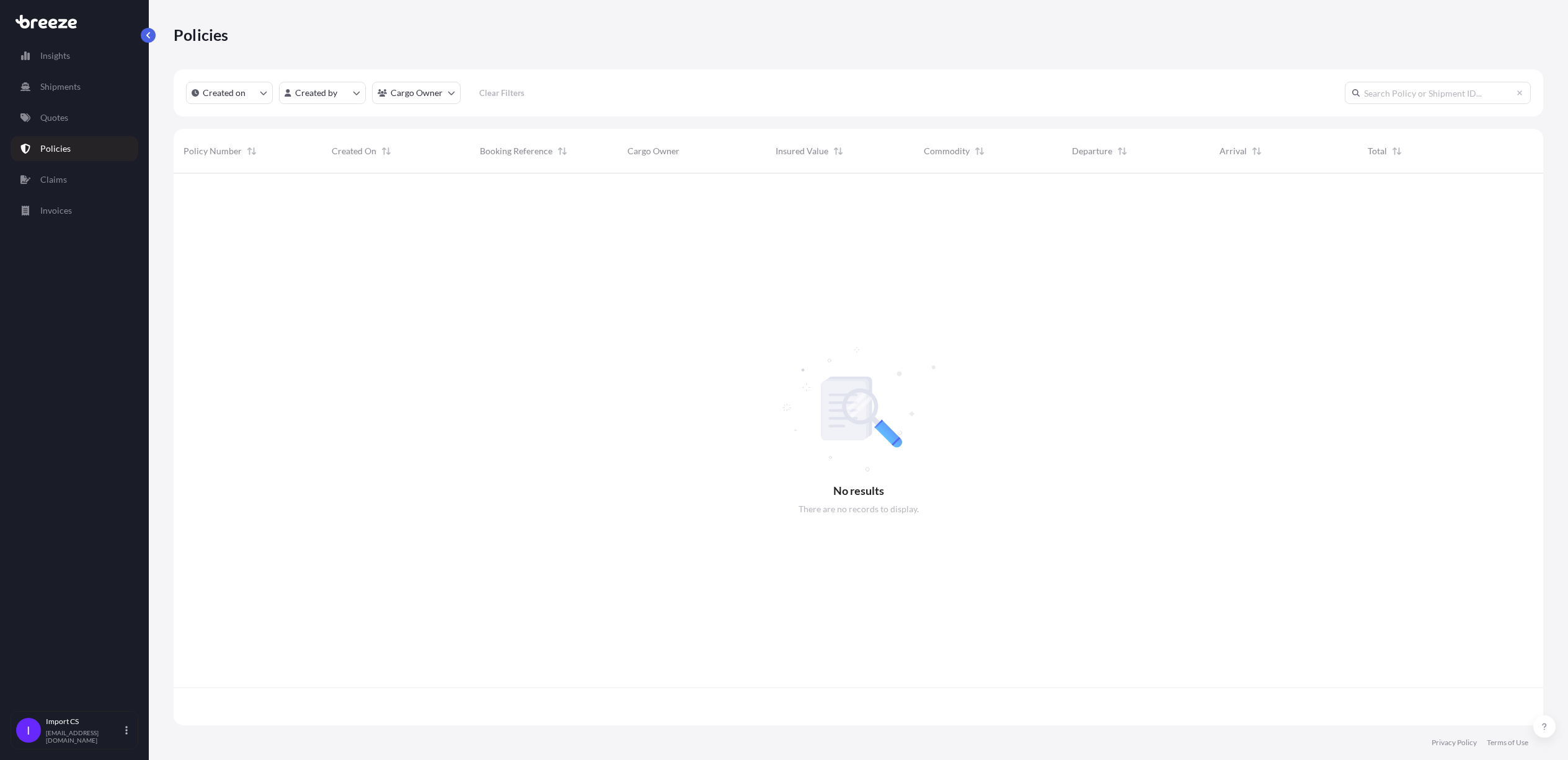
scroll to position [545, 1354]
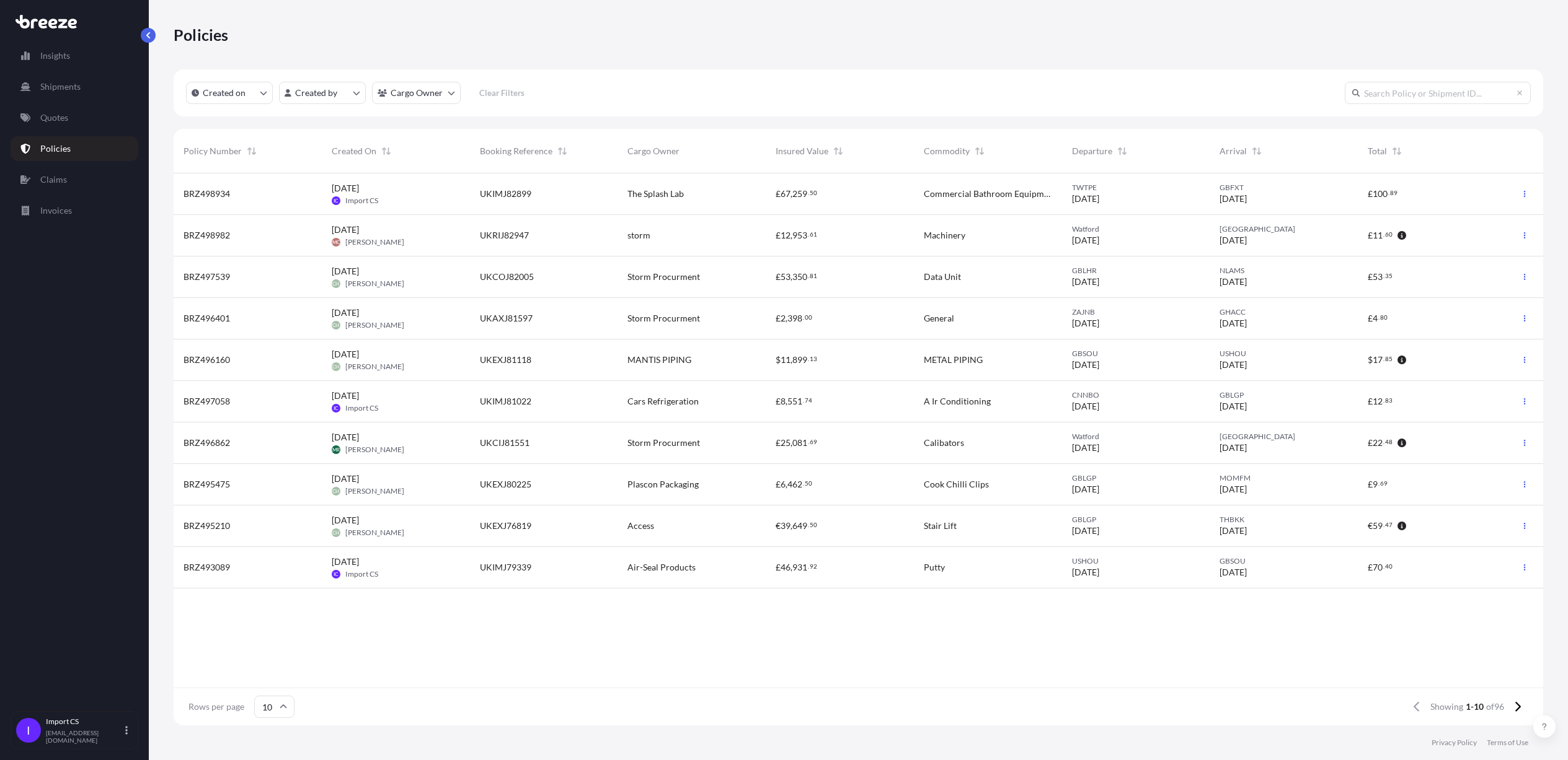
click at [484, 199] on span "UKIMJ82899" at bounding box center [505, 194] width 51 height 12
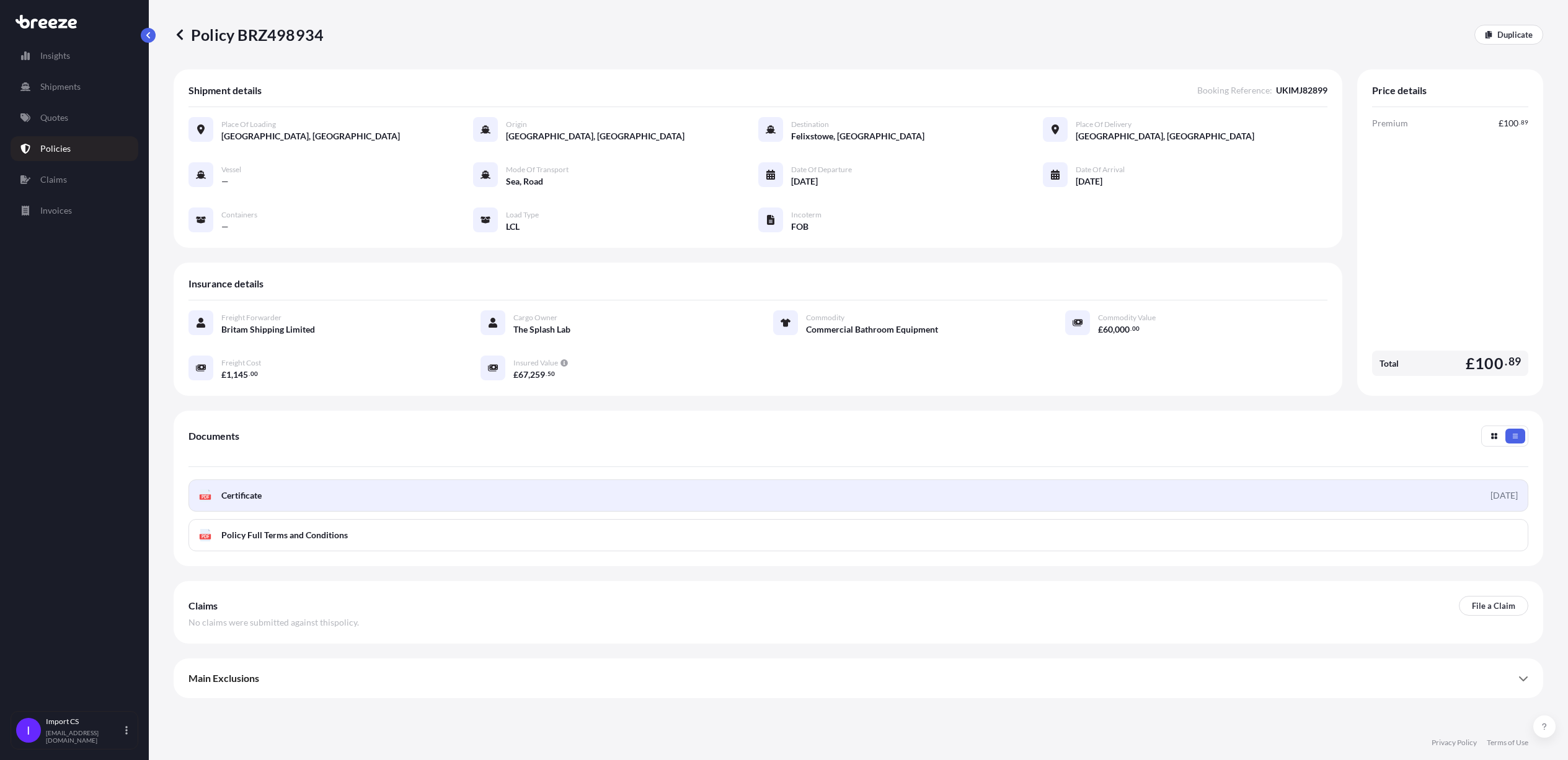
drag, startPoint x: 385, startPoint y: 499, endPoint x: 316, endPoint y: 506, distance: 69.4
click at [316, 506] on link "PDF Certificate 2025-09-22" at bounding box center [858, 495] width 1340 height 33
